Goal: Task Accomplishment & Management: Complete application form

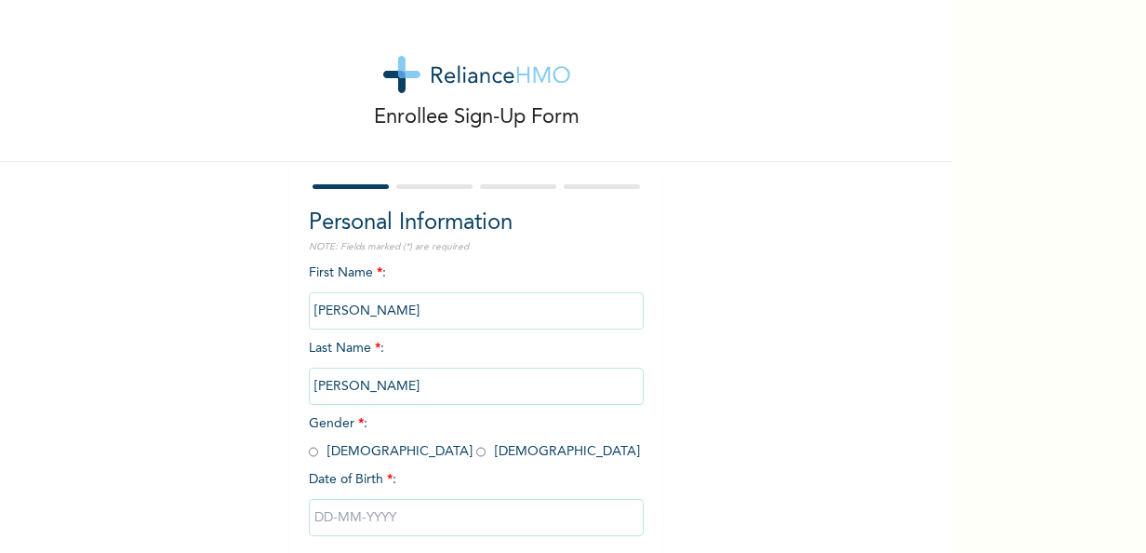
scroll to position [78, 0]
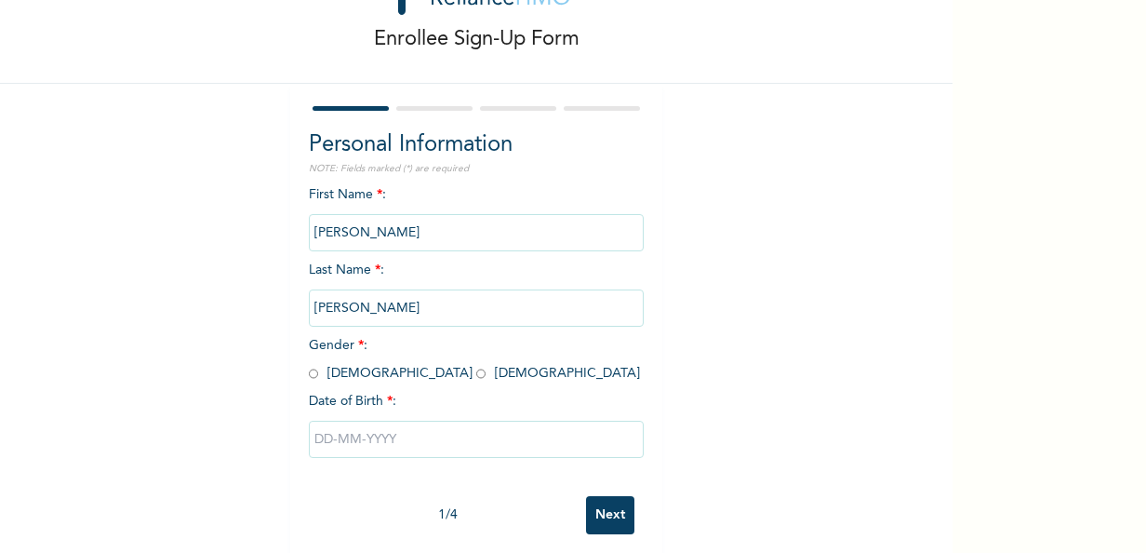
click at [476, 380] on input "radio" at bounding box center [480, 374] width 9 height 18
radio input "true"
click at [407, 453] on input "text" at bounding box center [476, 438] width 335 height 37
select select "7"
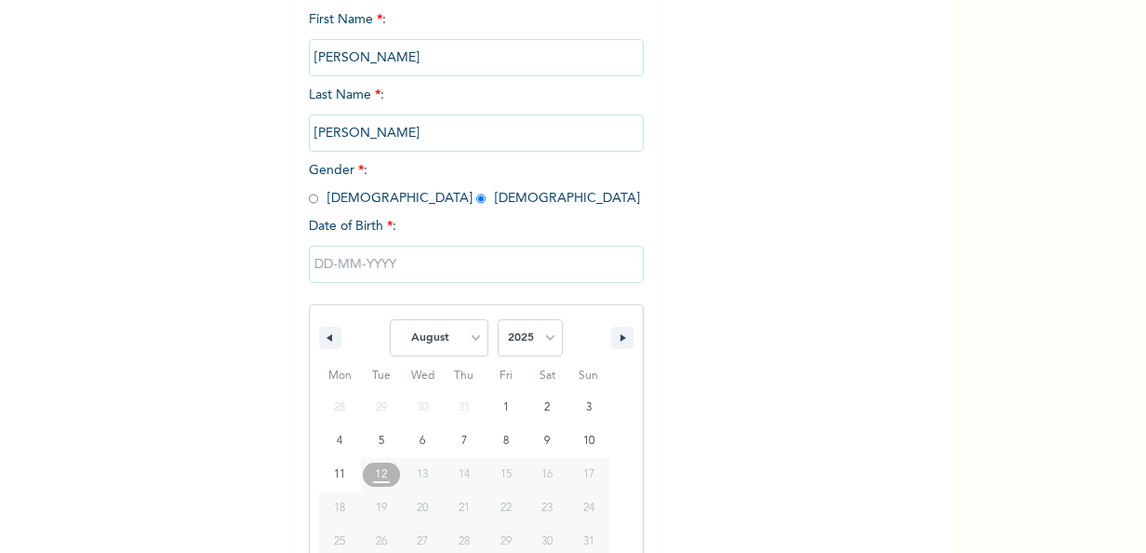
scroll to position [294, 0]
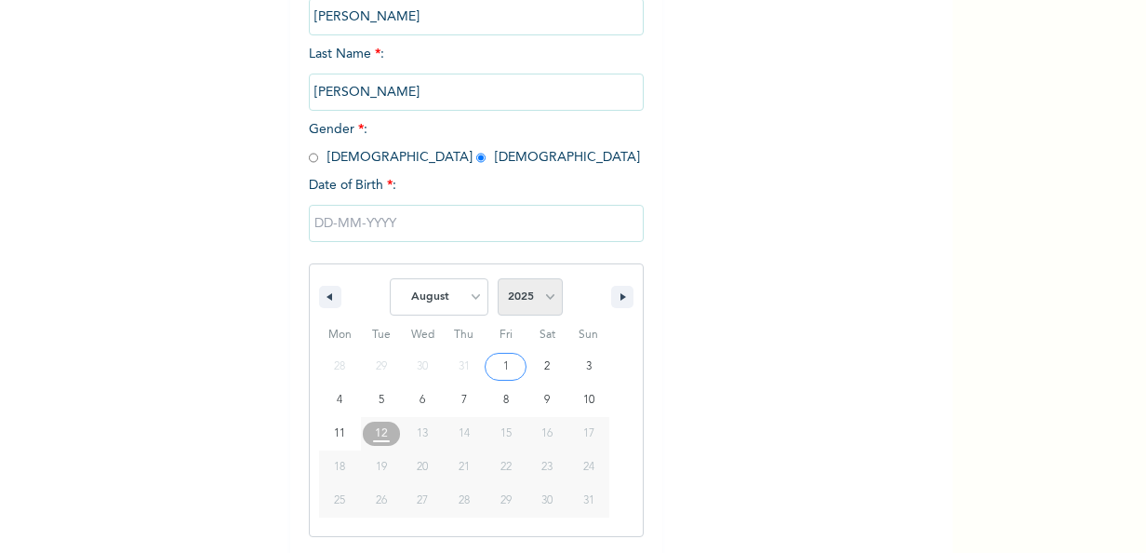
click at [532, 299] on select "2025 2024 2023 2022 2021 2020 2019 2018 2017 2016 2015 2014 2013 2012 2011 2010…" at bounding box center [530, 296] width 65 height 37
select select "1996"
click at [498, 280] on select "2025 2024 2023 2022 2021 2020 2019 2018 2017 2016 2015 2014 2013 2012 2011 2010…" at bounding box center [530, 296] width 65 height 37
type input "[DATE]"
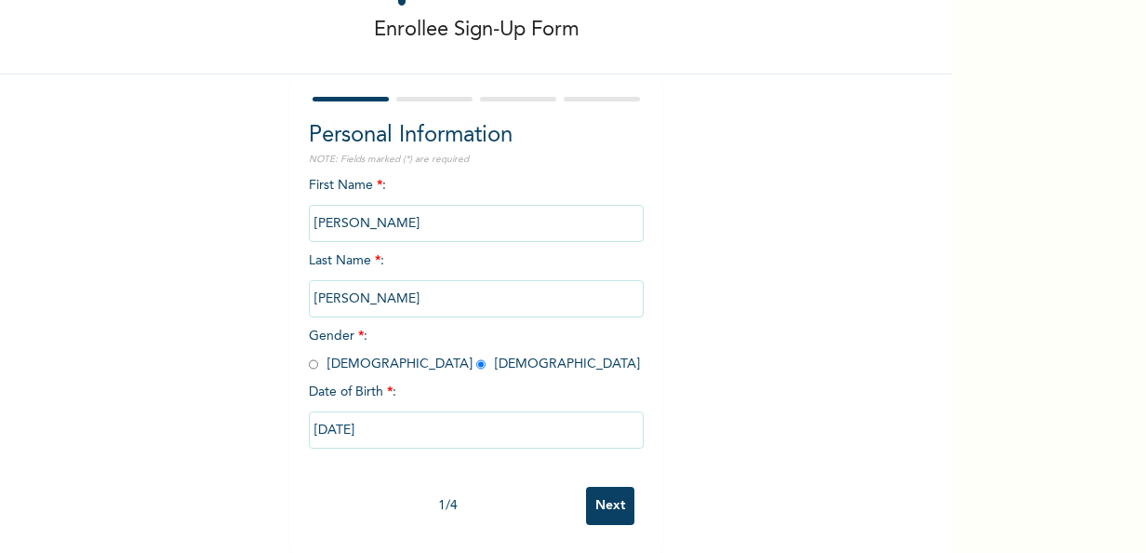
click at [595, 492] on input "Next" at bounding box center [610, 506] width 48 height 38
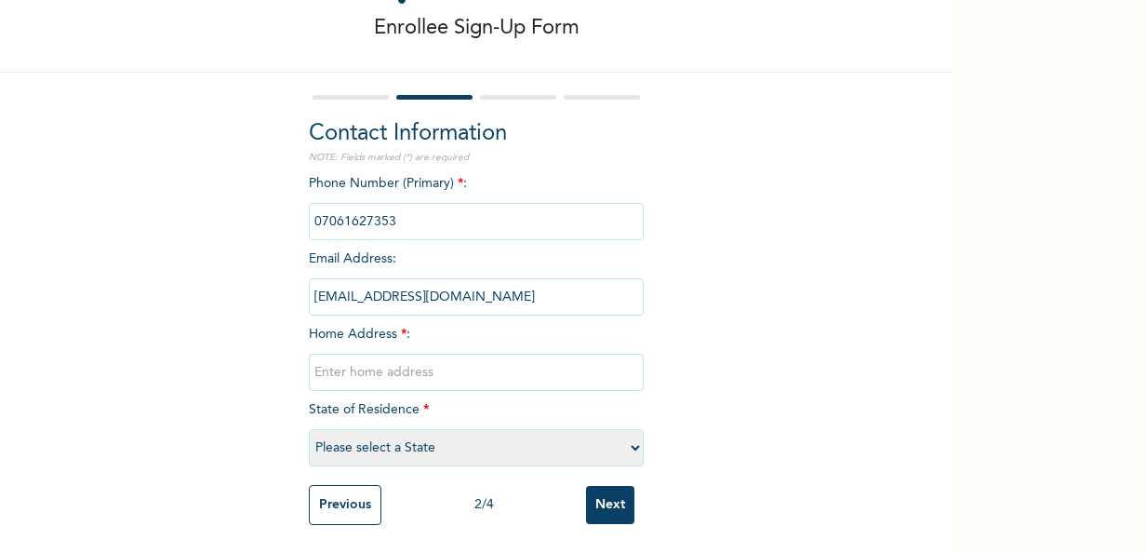
click at [499, 435] on select "Please select a State [PERSON_NAME] (FCT) [PERSON_NAME] Ibom [GEOGRAPHIC_DATA] …" at bounding box center [476, 447] width 335 height 37
select select "25"
click at [309, 429] on select "Please select a State [PERSON_NAME] (FCT) [PERSON_NAME] Ibom [GEOGRAPHIC_DATA] …" at bounding box center [476, 447] width 335 height 37
click at [479, 354] on input "text" at bounding box center [476, 372] width 335 height 37
click at [317, 362] on input "[STREET_ADDRESS]" at bounding box center [476, 372] width 335 height 37
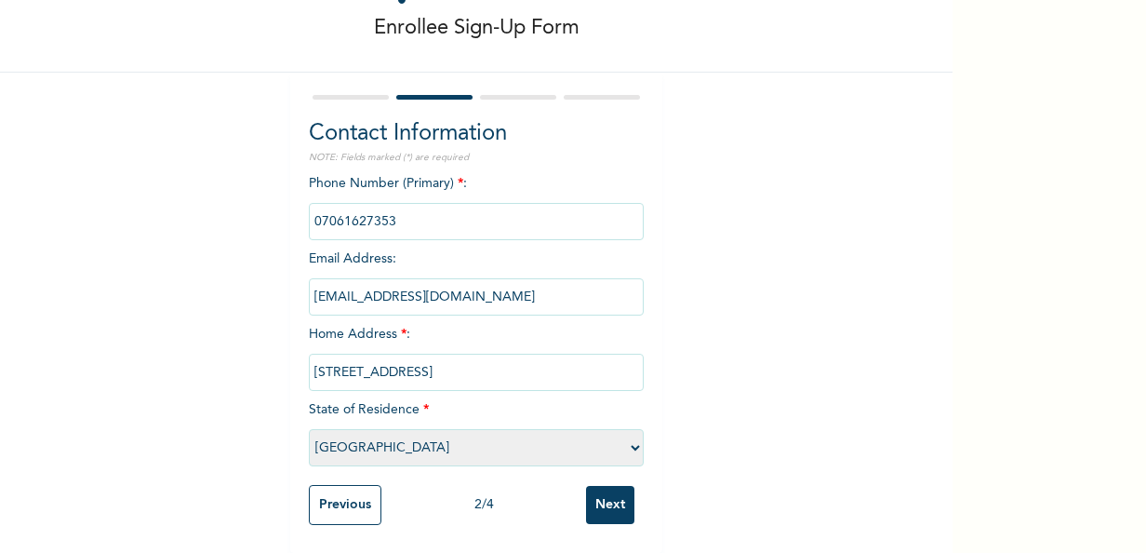
scroll to position [106, 0]
click at [459, 361] on input "[STREET_ADDRESS]" at bounding box center [476, 372] width 335 height 37
type input "[STREET_ADDRESS]"
click at [591, 502] on input "Next" at bounding box center [610, 505] width 48 height 38
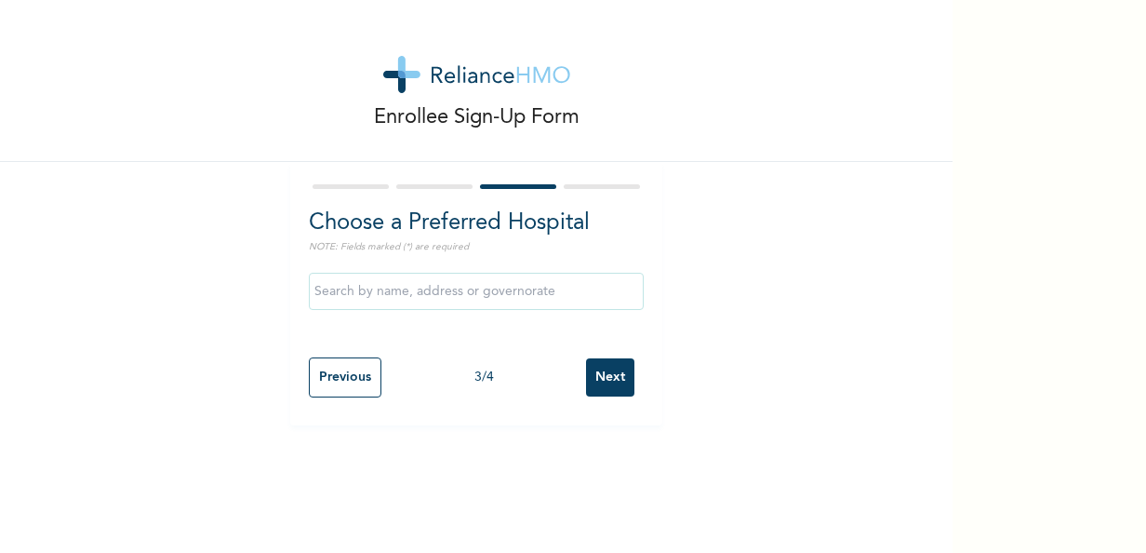
click at [600, 374] on input "Next" at bounding box center [610, 377] width 48 height 38
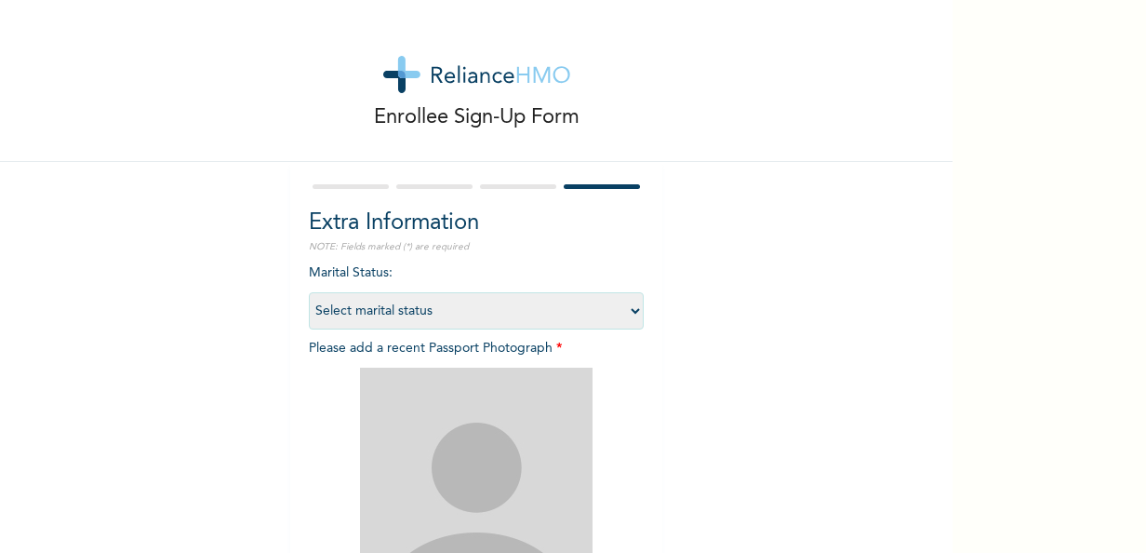
click at [409, 316] on select "Select marital status [DEMOGRAPHIC_DATA] Married [DEMOGRAPHIC_DATA] Widow/[DEMO…" at bounding box center [476, 310] width 335 height 37
select select "1"
click at [309, 292] on select "Select marital status [DEMOGRAPHIC_DATA] Married [DEMOGRAPHIC_DATA] Widow/[DEMO…" at bounding box center [476, 310] width 335 height 37
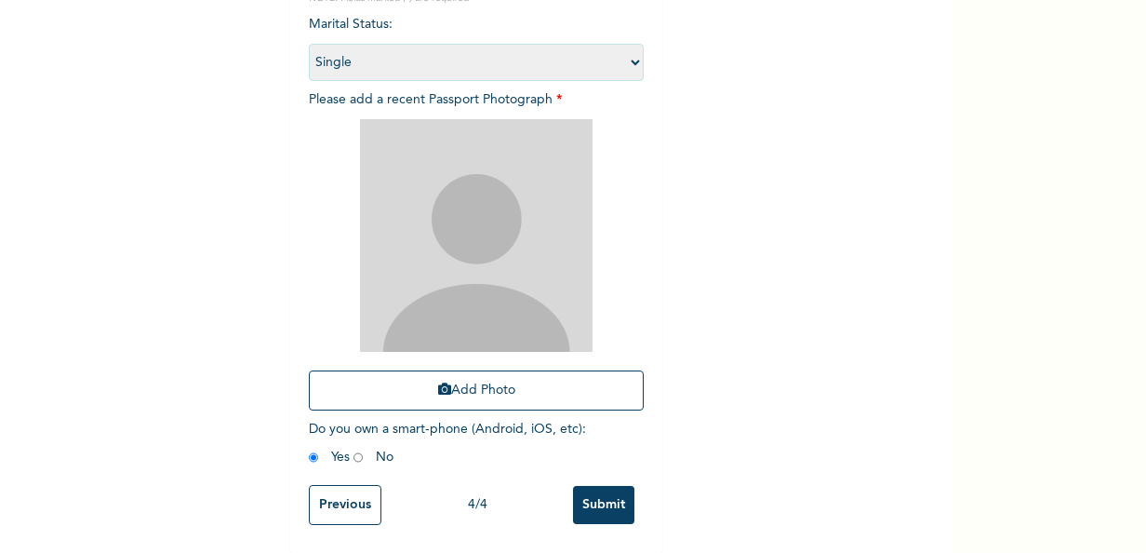
scroll to position [262, 0]
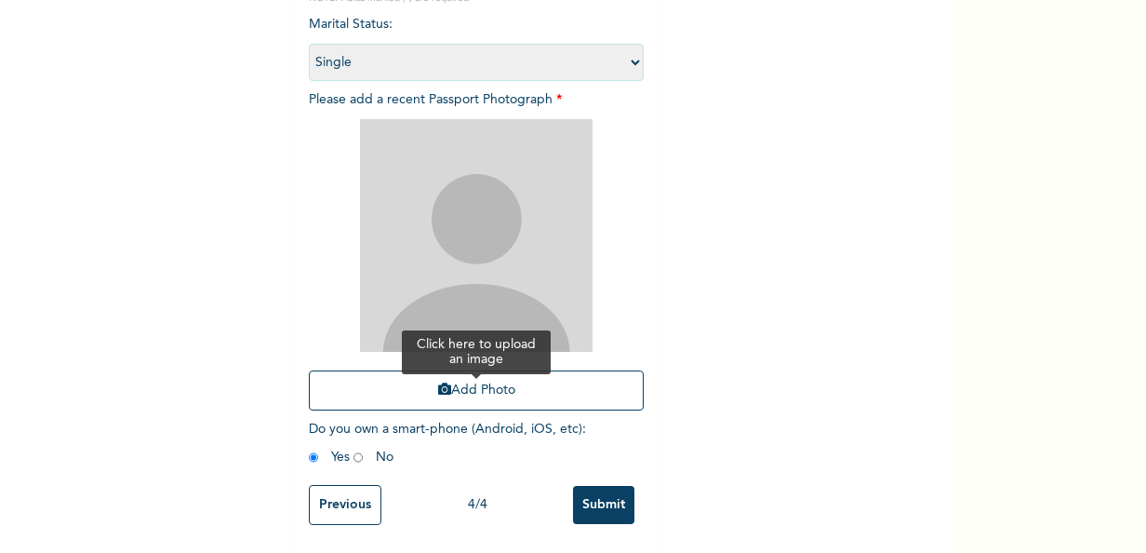
click at [482, 378] on button "Add Photo" at bounding box center [476, 390] width 335 height 40
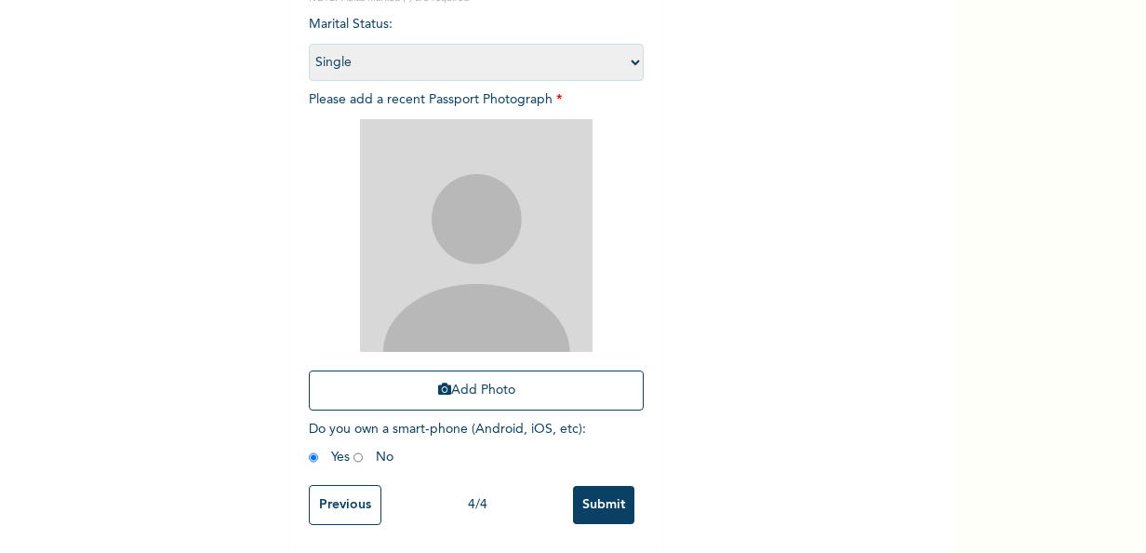
click at [661, 304] on div "Enrollee Sign-Up Form Extra Information NOTE: Fields marked (*) are required Ma…" at bounding box center [476, 152] width 953 height 801
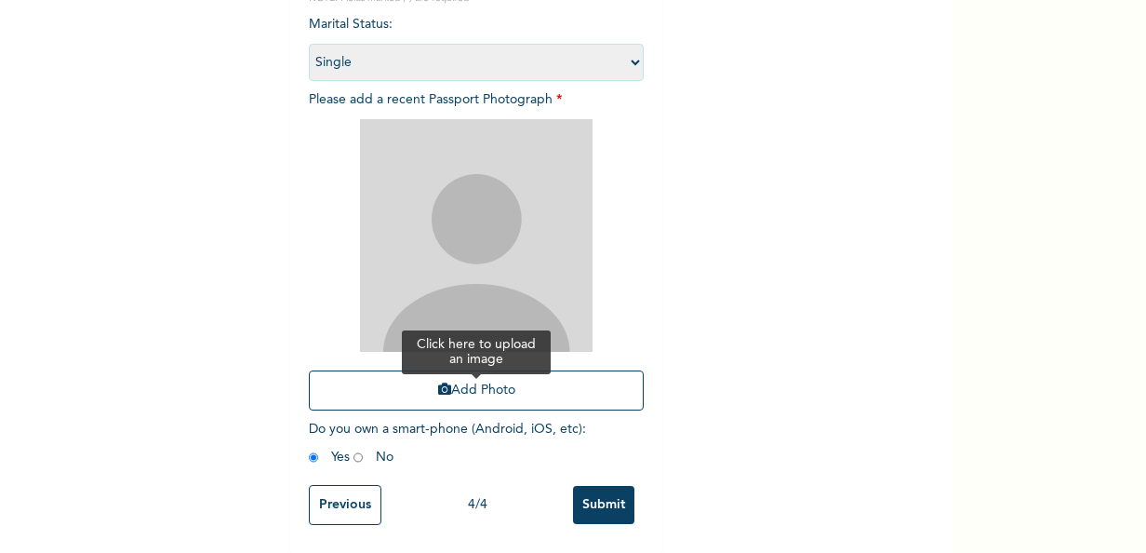
click at [469, 371] on button "Add Photo" at bounding box center [476, 390] width 335 height 40
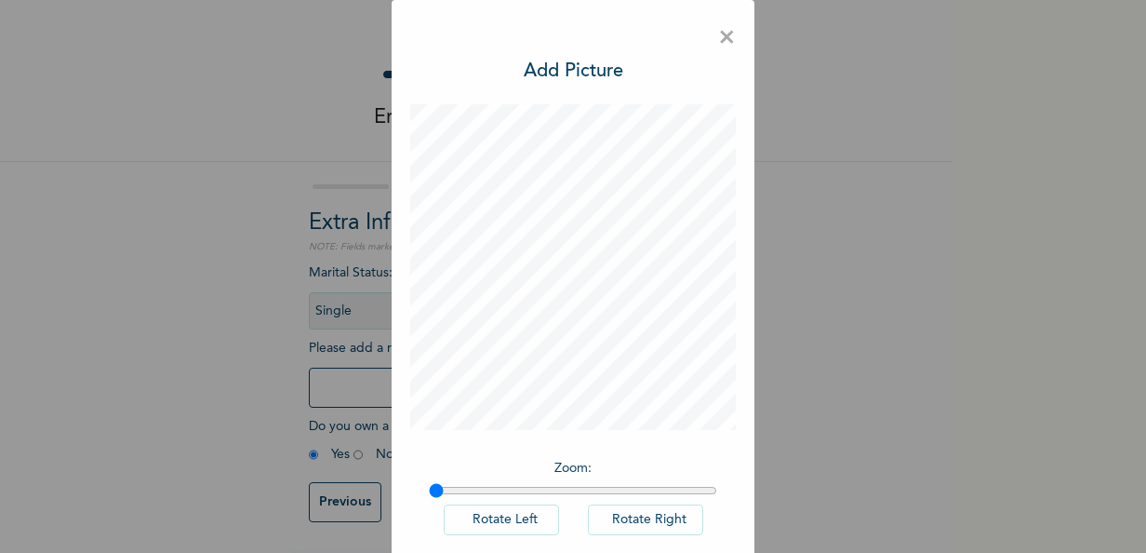
scroll to position [96, 0]
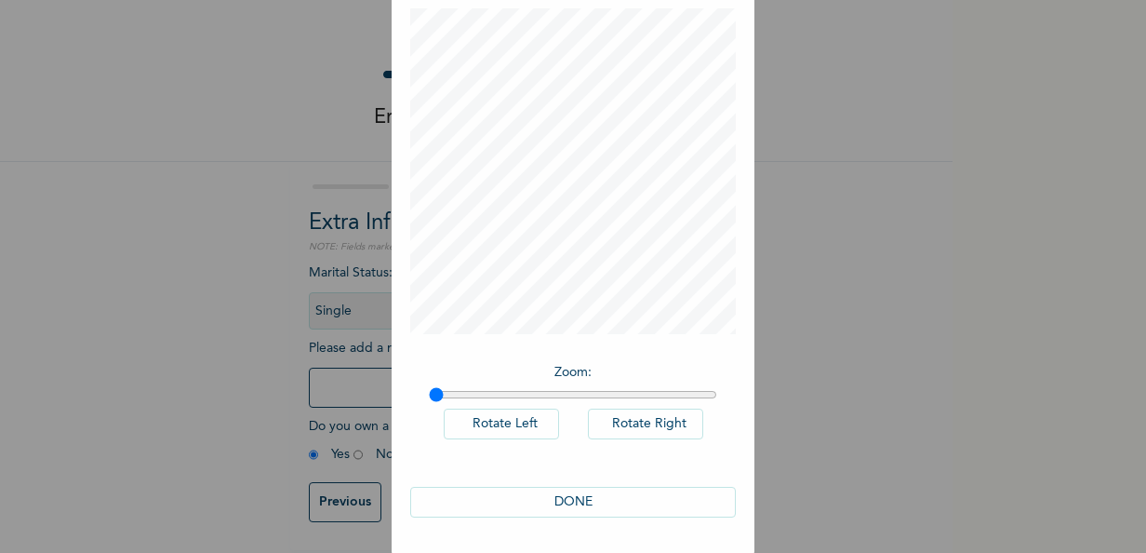
click at [536, 501] on button "DONE" at bounding box center [573, 502] width 326 height 31
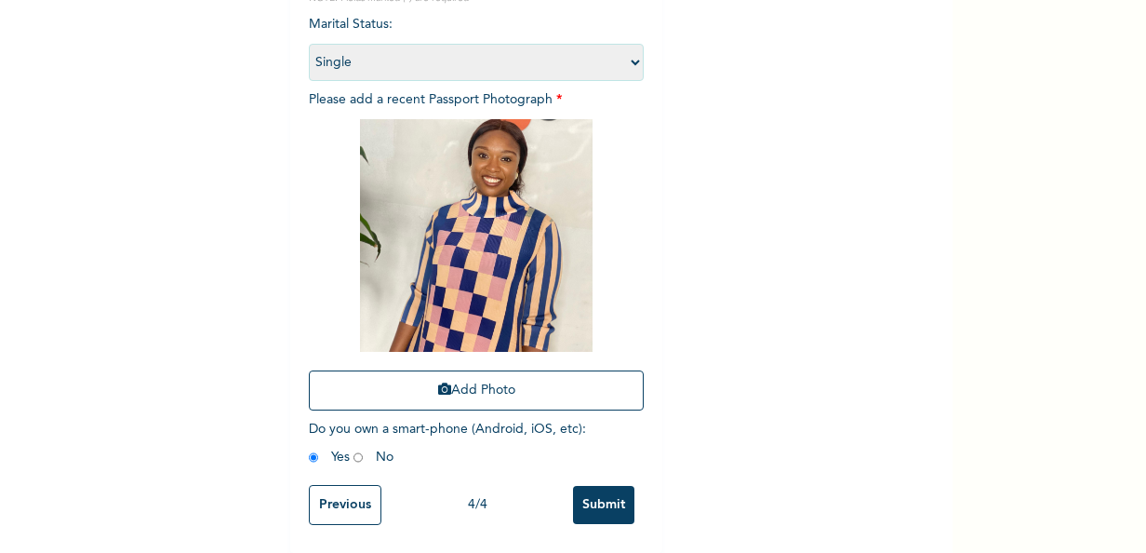
scroll to position [264, 0]
click at [603, 495] on input "Submit" at bounding box center [603, 505] width 61 height 38
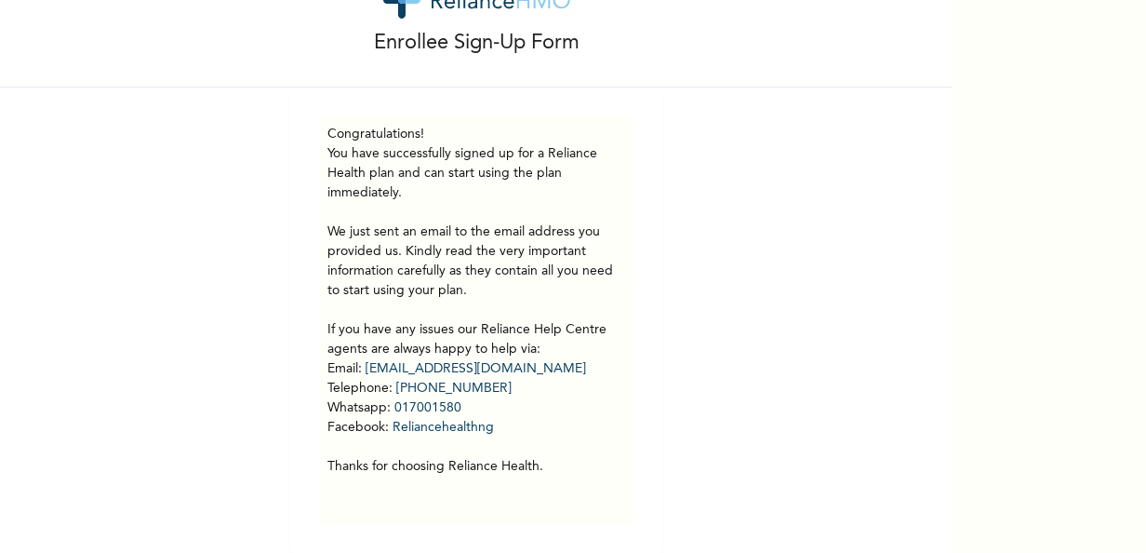
scroll to position [0, 0]
